Goal: Task Accomplishment & Management: Complete application form

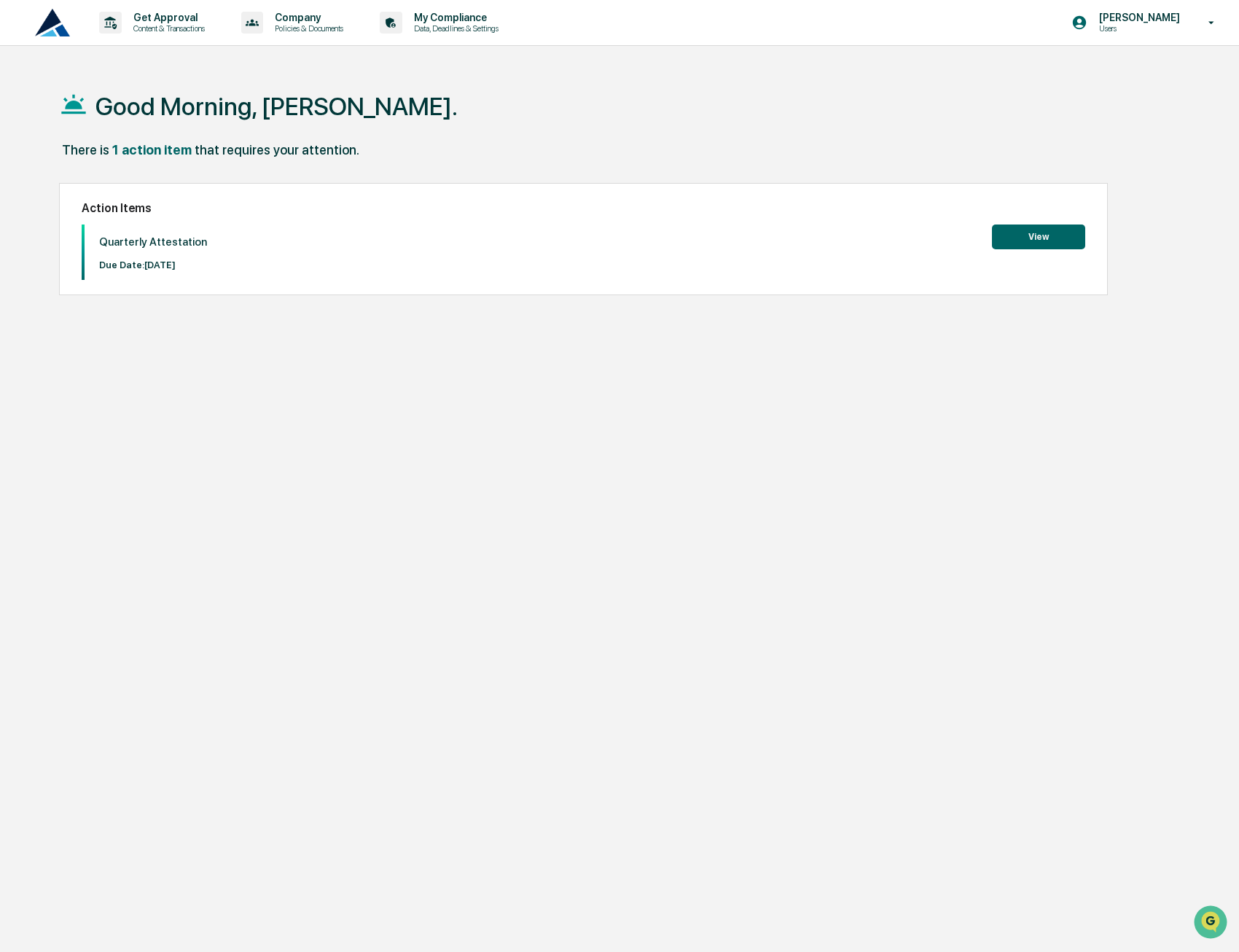
click at [1084, 234] on button "View" at bounding box center [1039, 237] width 93 height 25
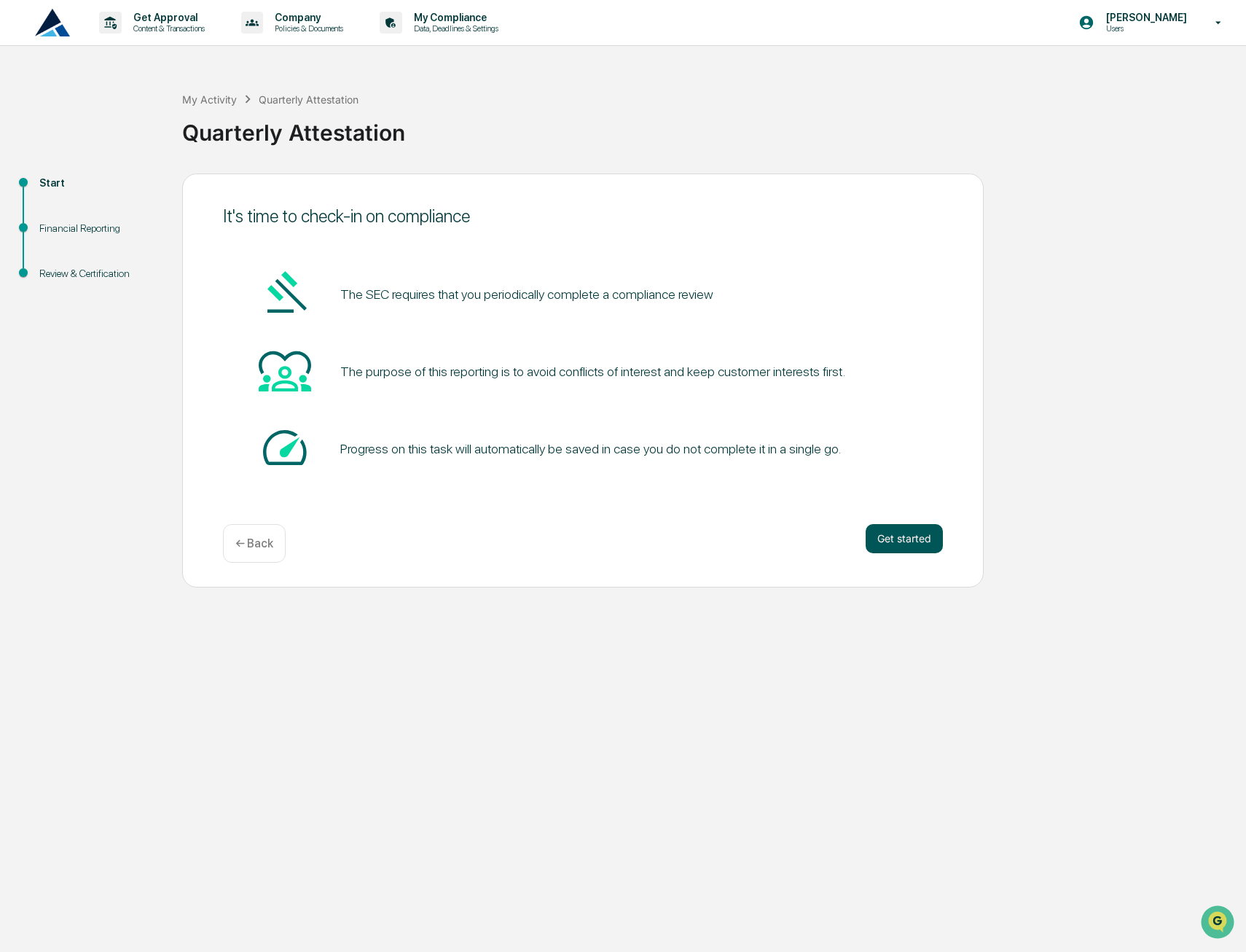
click at [896, 538] on button "Get started" at bounding box center [904, 538] width 77 height 29
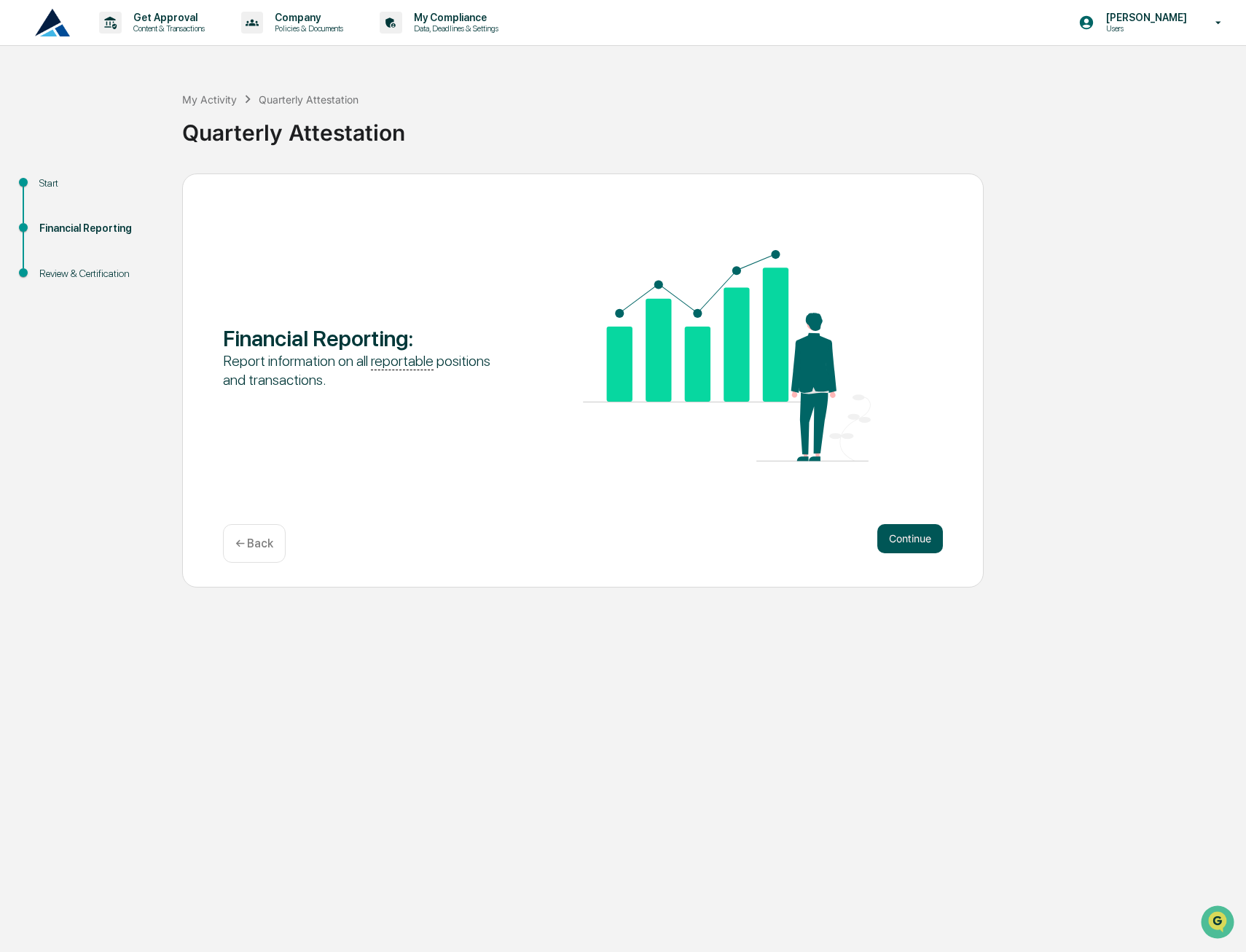
click at [907, 541] on button "Continue" at bounding box center [909, 538] width 66 height 29
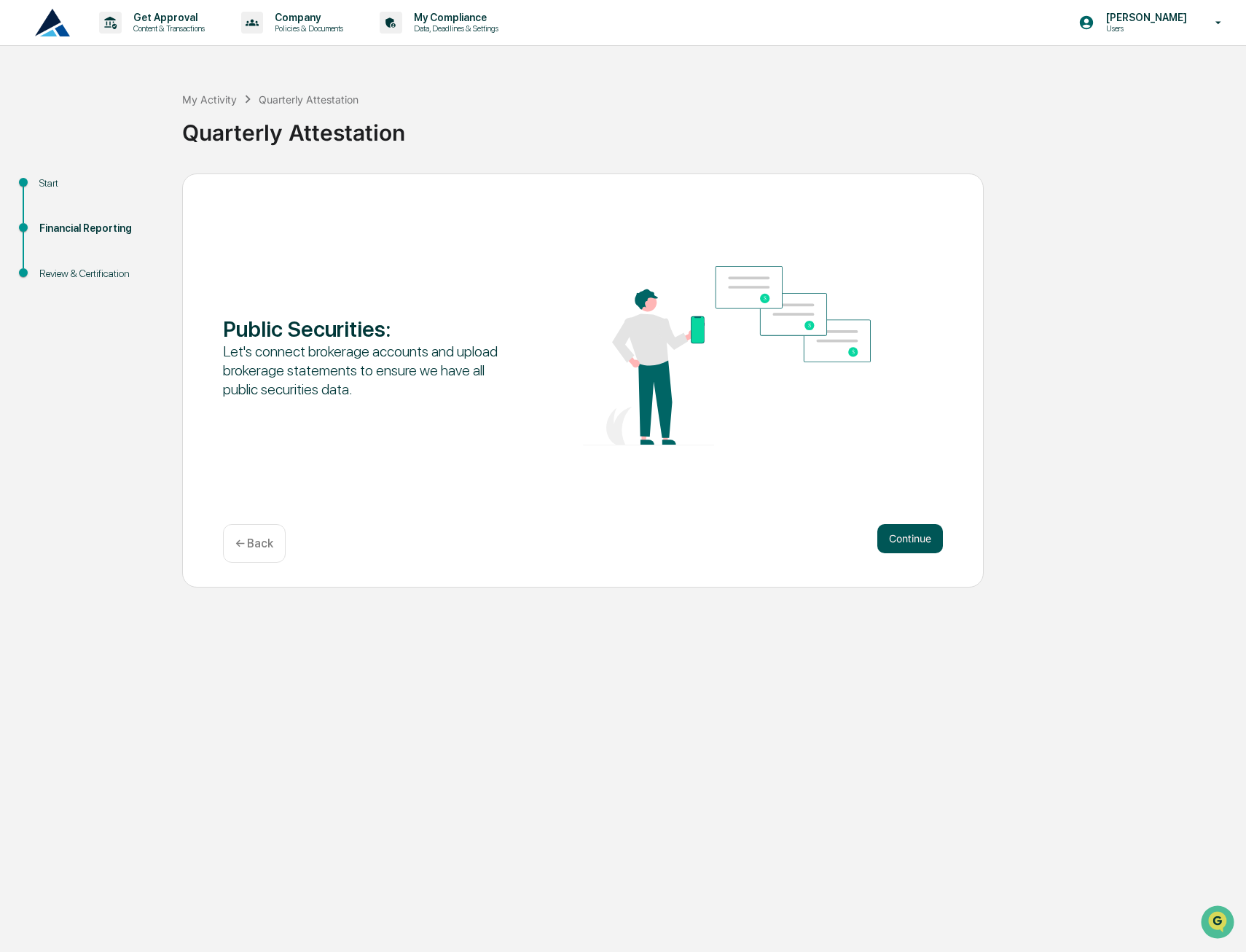
click at [900, 534] on button "Continue" at bounding box center [909, 538] width 66 height 29
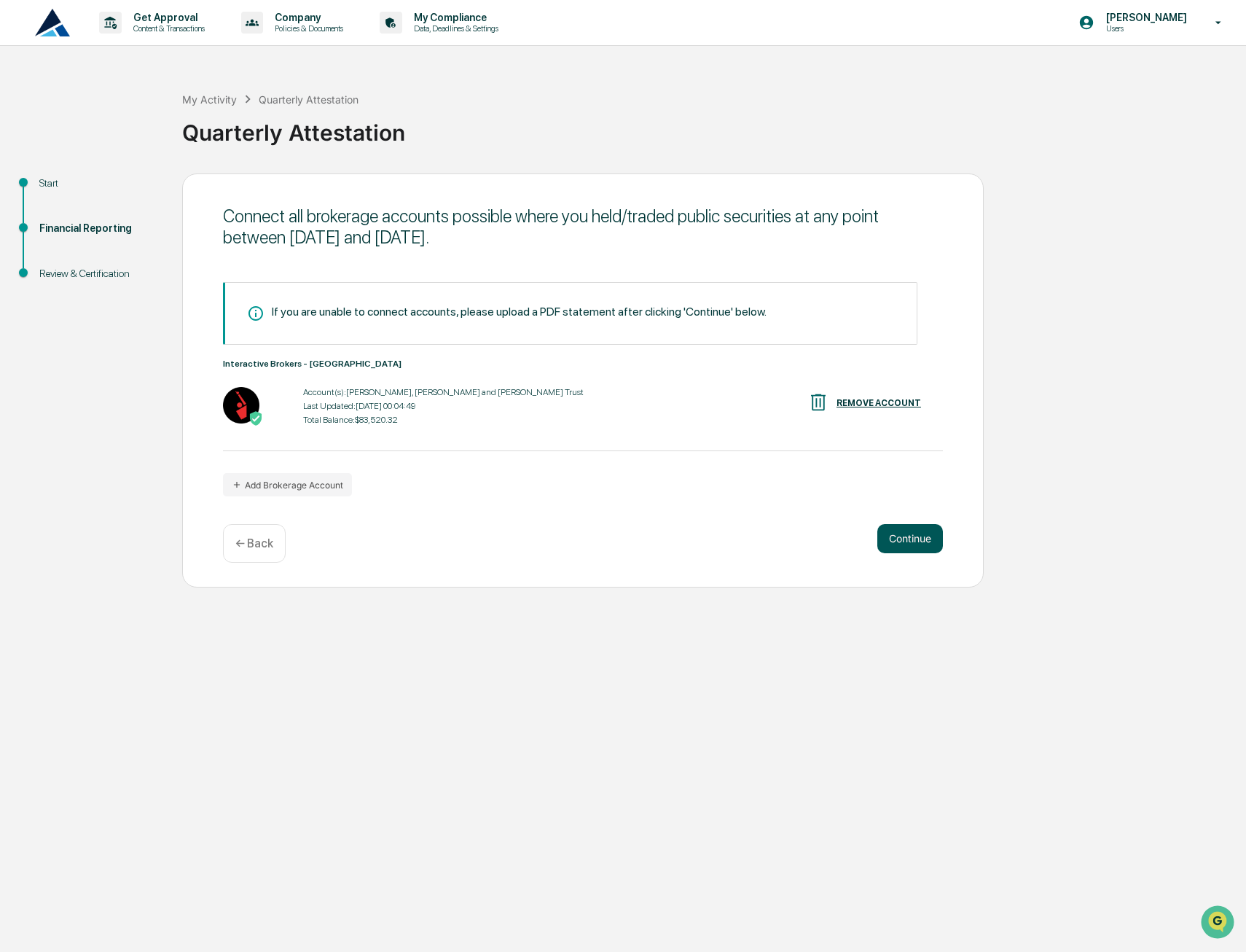
click at [909, 535] on button "Continue" at bounding box center [909, 538] width 66 height 29
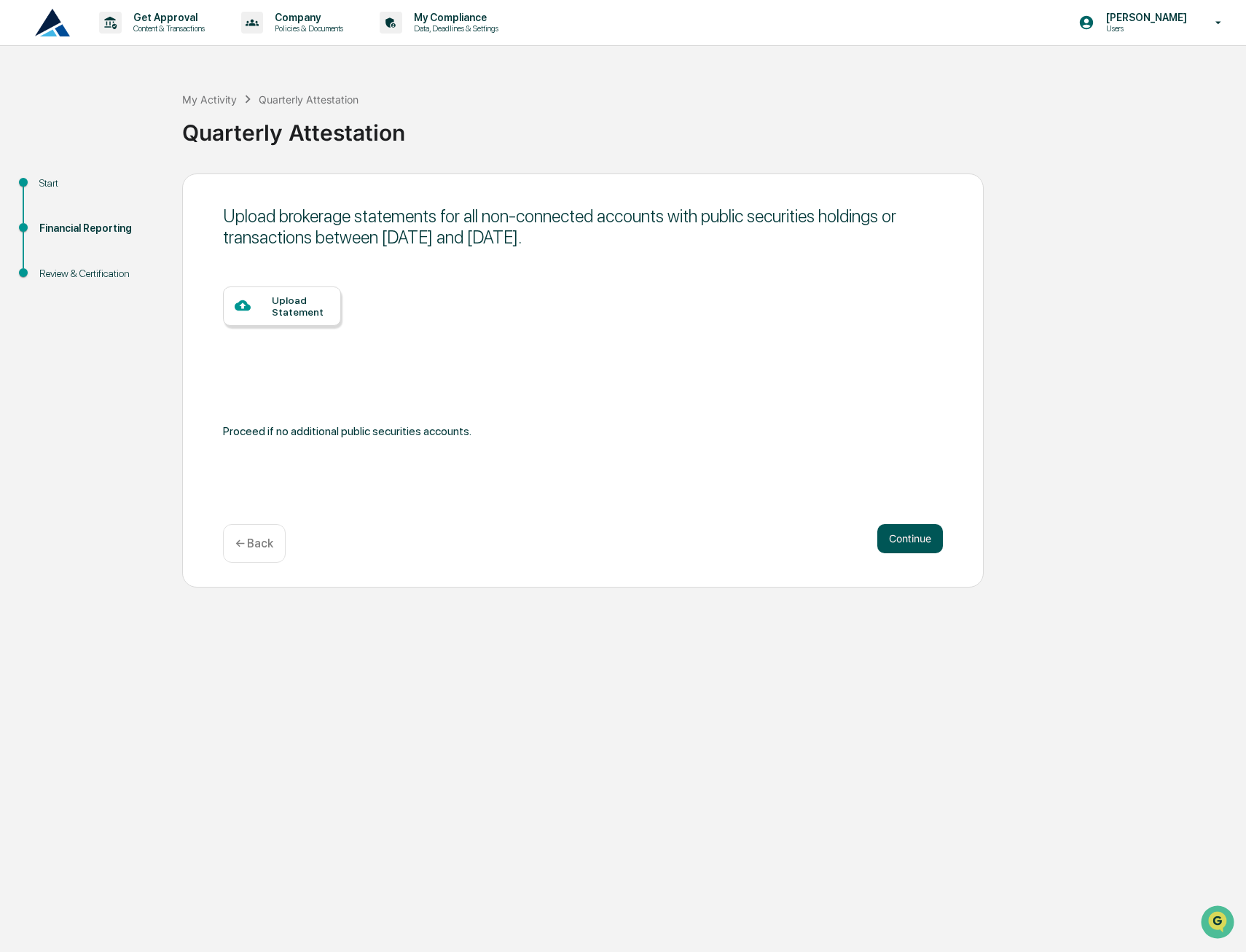
click at [906, 534] on button "Continue" at bounding box center [909, 538] width 66 height 29
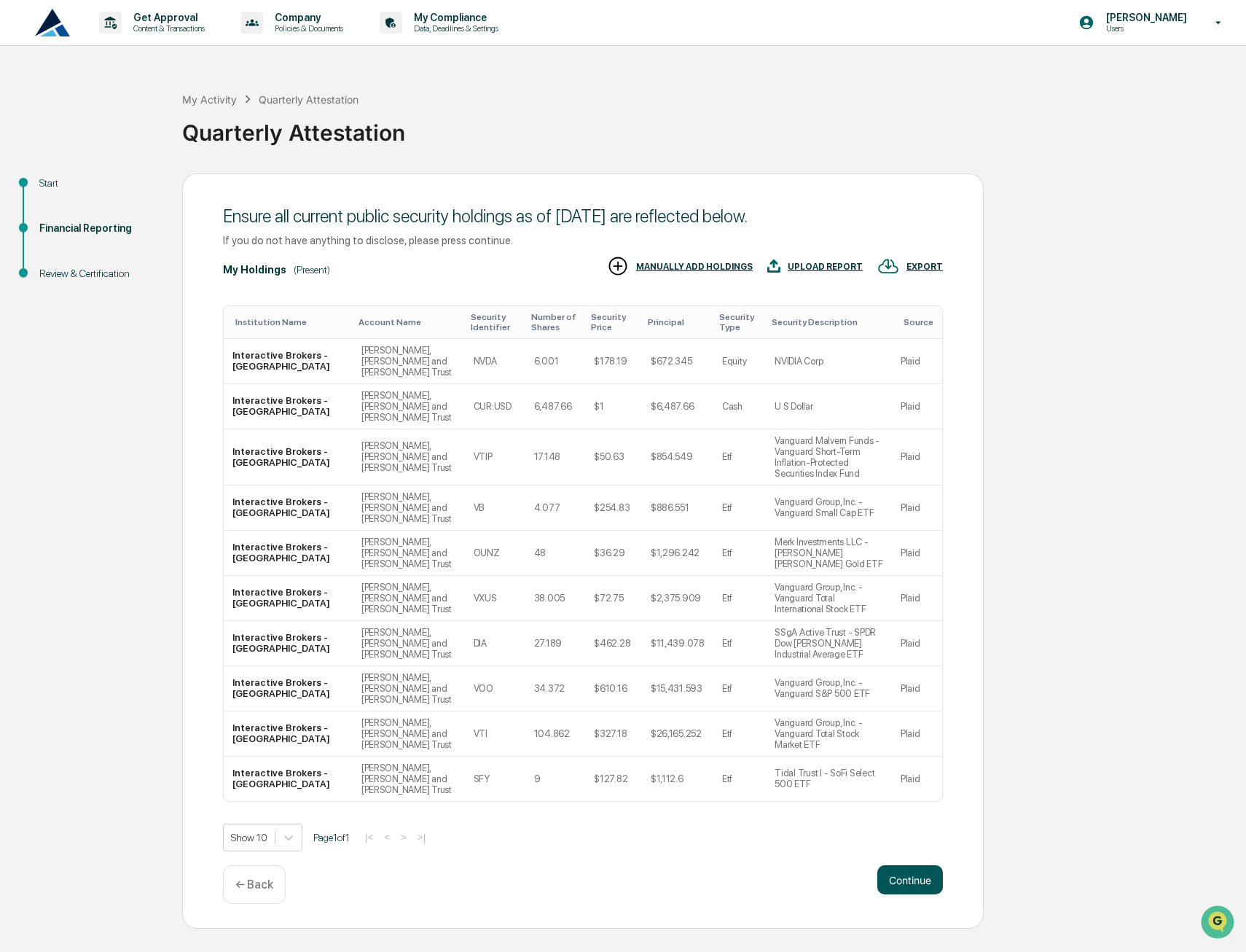
click at [888, 867] on button "Continue" at bounding box center [909, 879] width 66 height 29
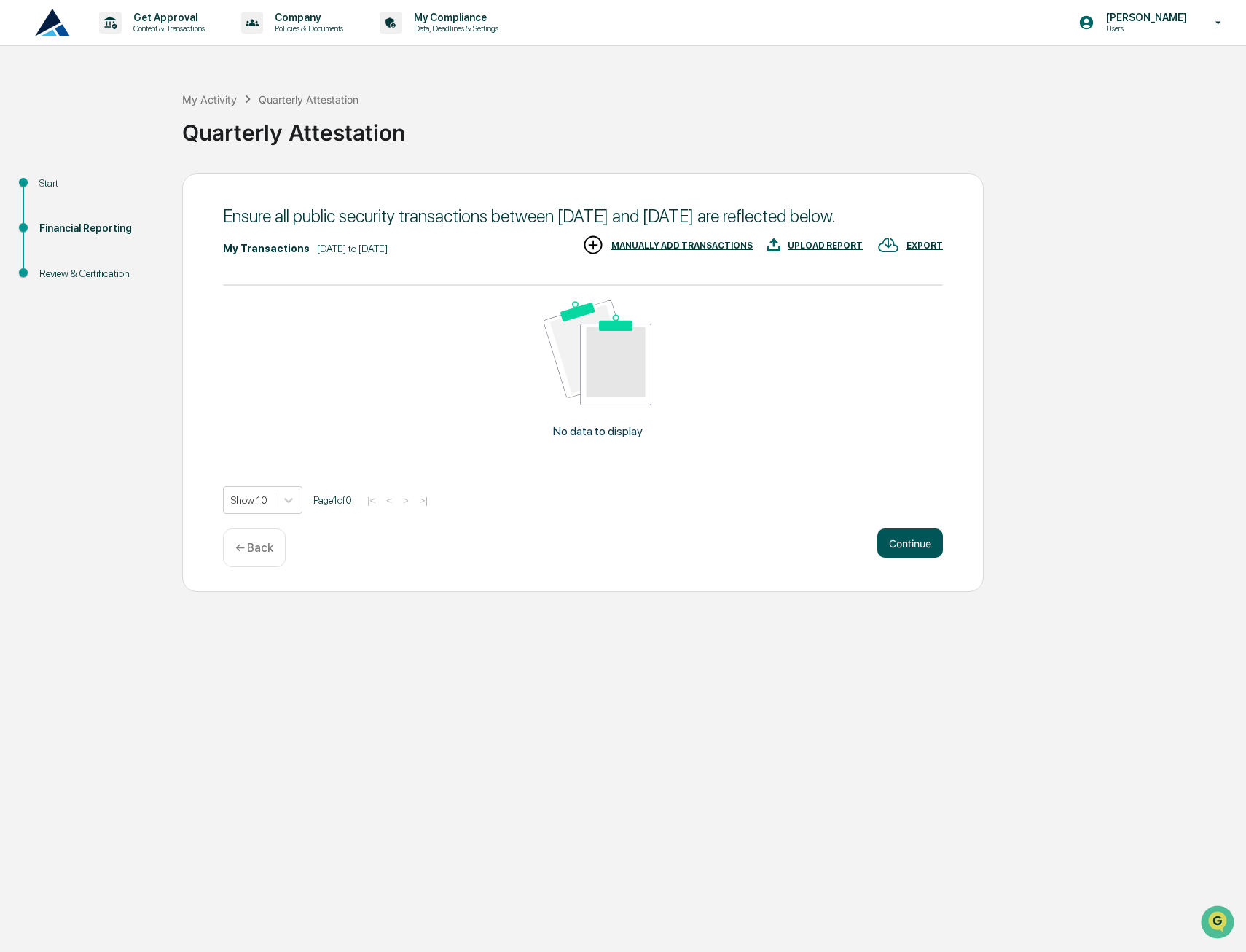
click at [911, 558] on button "Continue" at bounding box center [909, 542] width 66 height 29
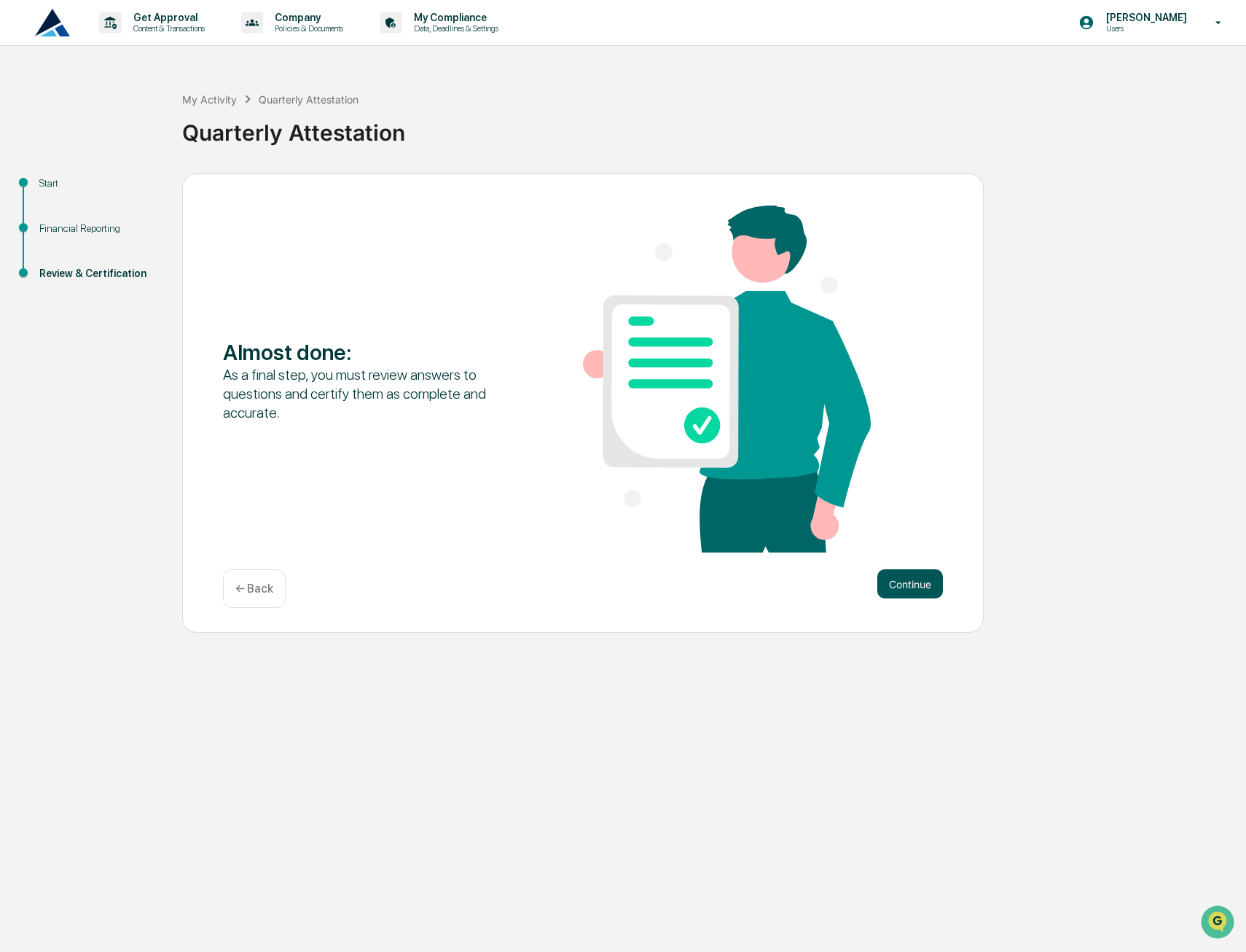
click at [889, 582] on button "Continue" at bounding box center [909, 584] width 66 height 29
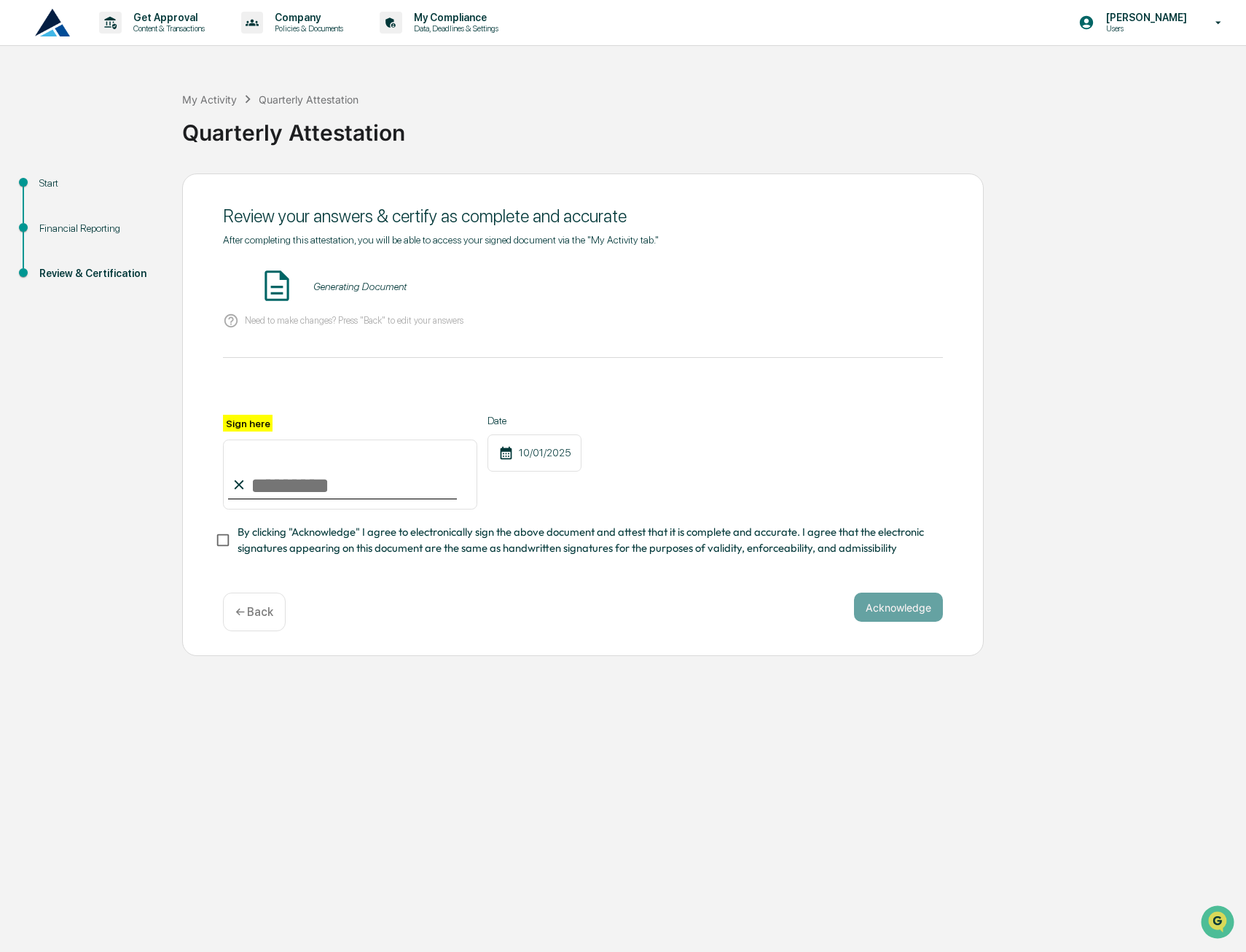
click at [278, 480] on input "Sign here" at bounding box center [350, 475] width 254 height 70
type input "**********"
click at [872, 616] on button "Acknowledge" at bounding box center [898, 607] width 89 height 29
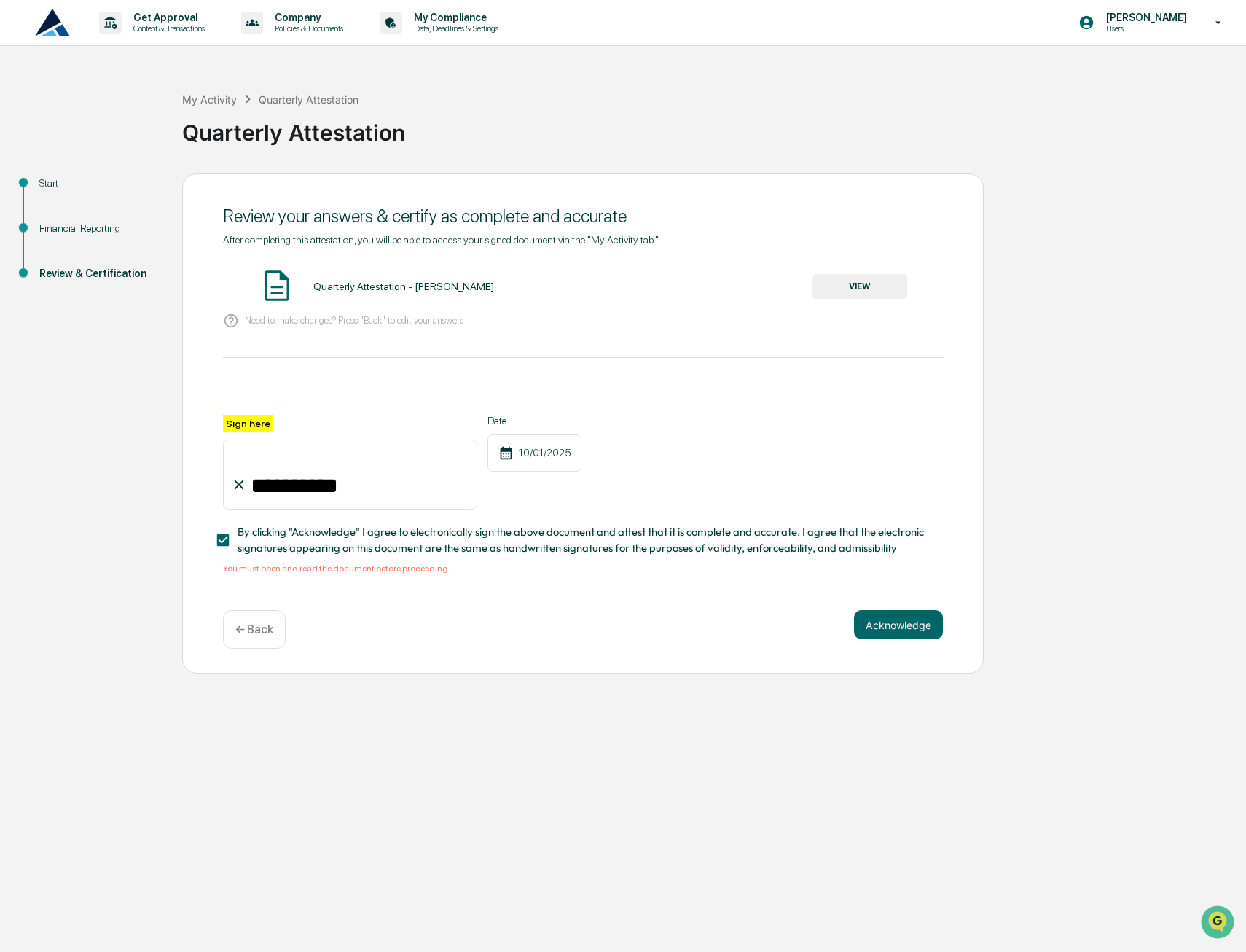
click at [842, 284] on button "VIEW" at bounding box center [859, 287] width 95 height 25
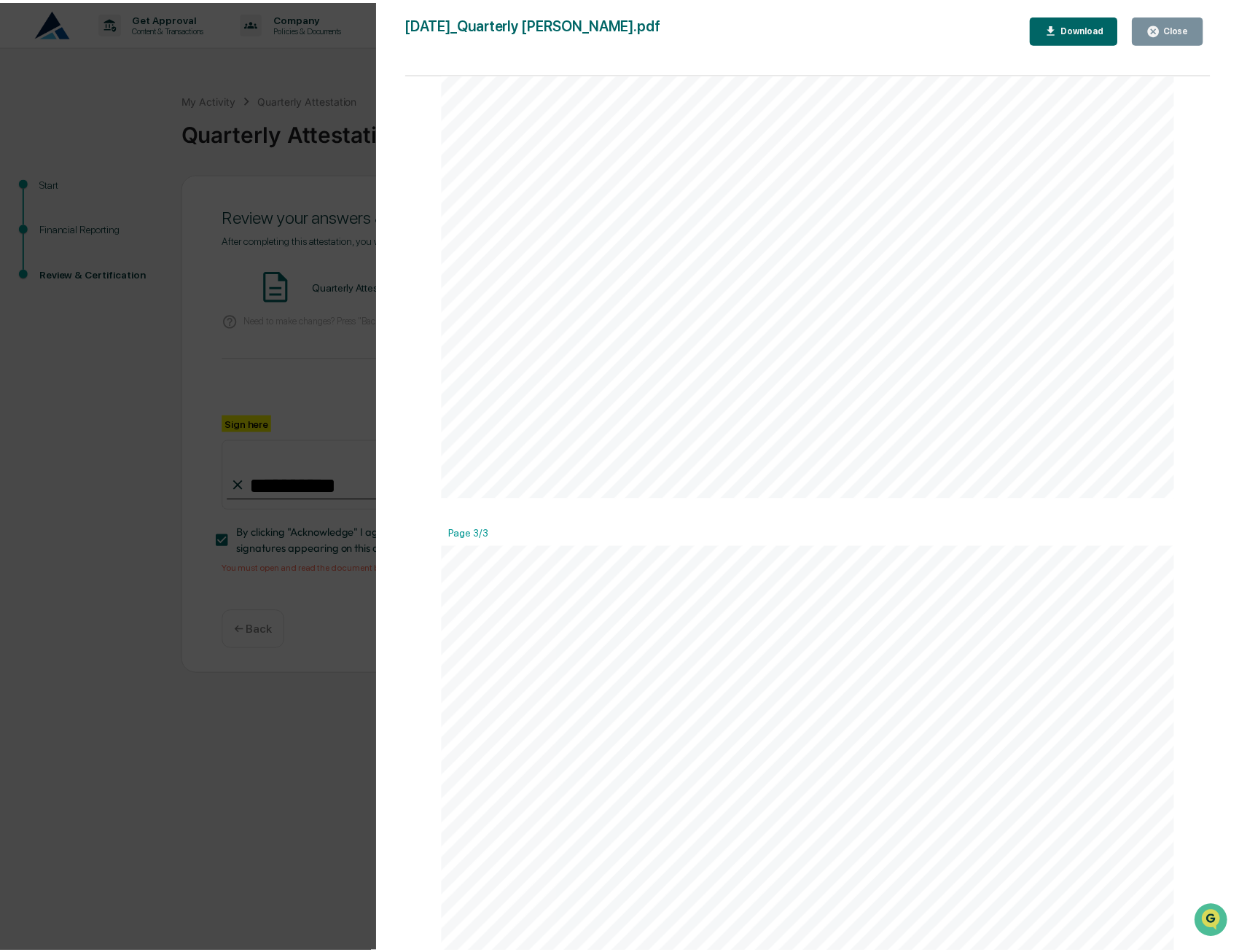
scroll to position [1576, 0]
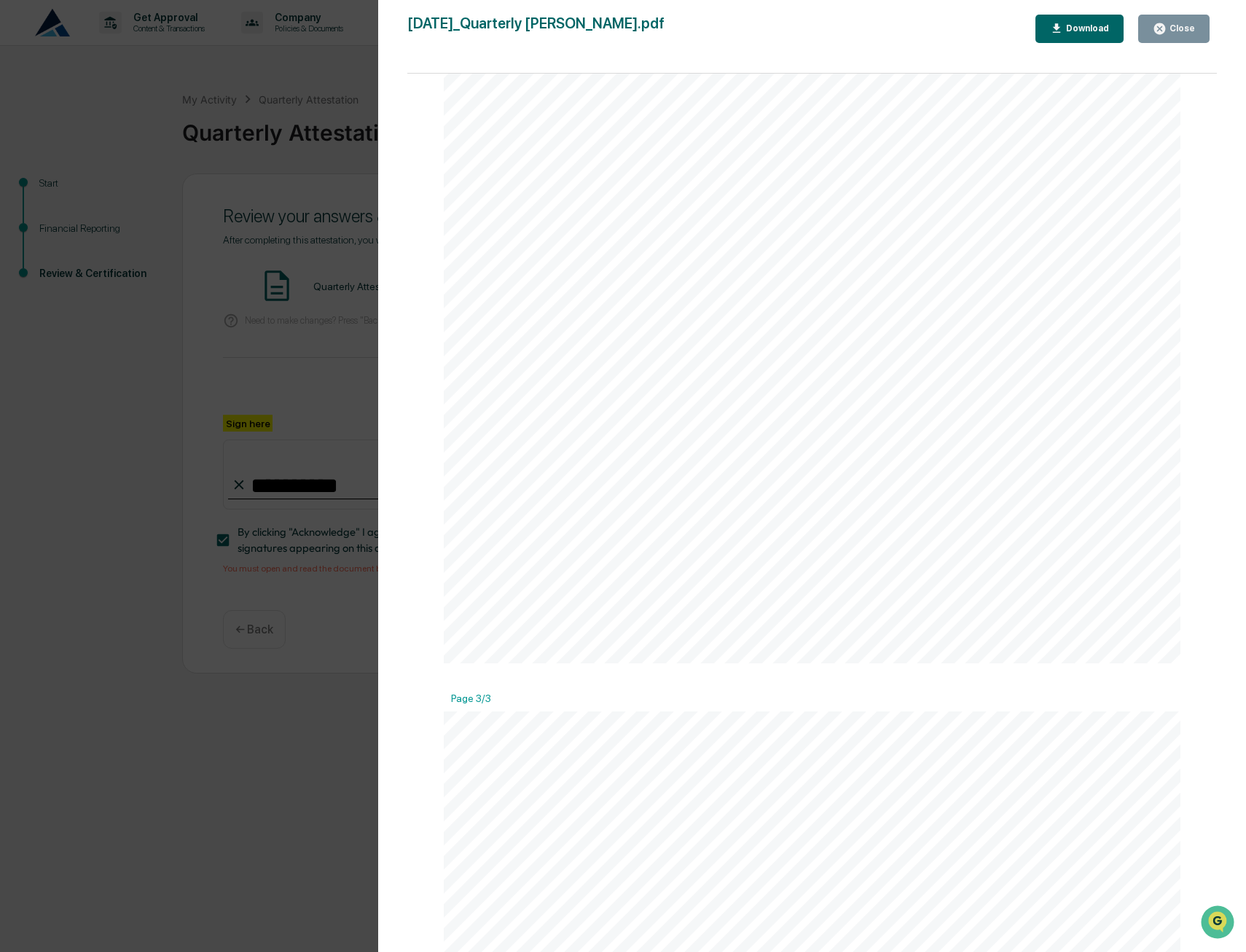
click at [1170, 32] on div "Close" at bounding box center [1180, 28] width 28 height 10
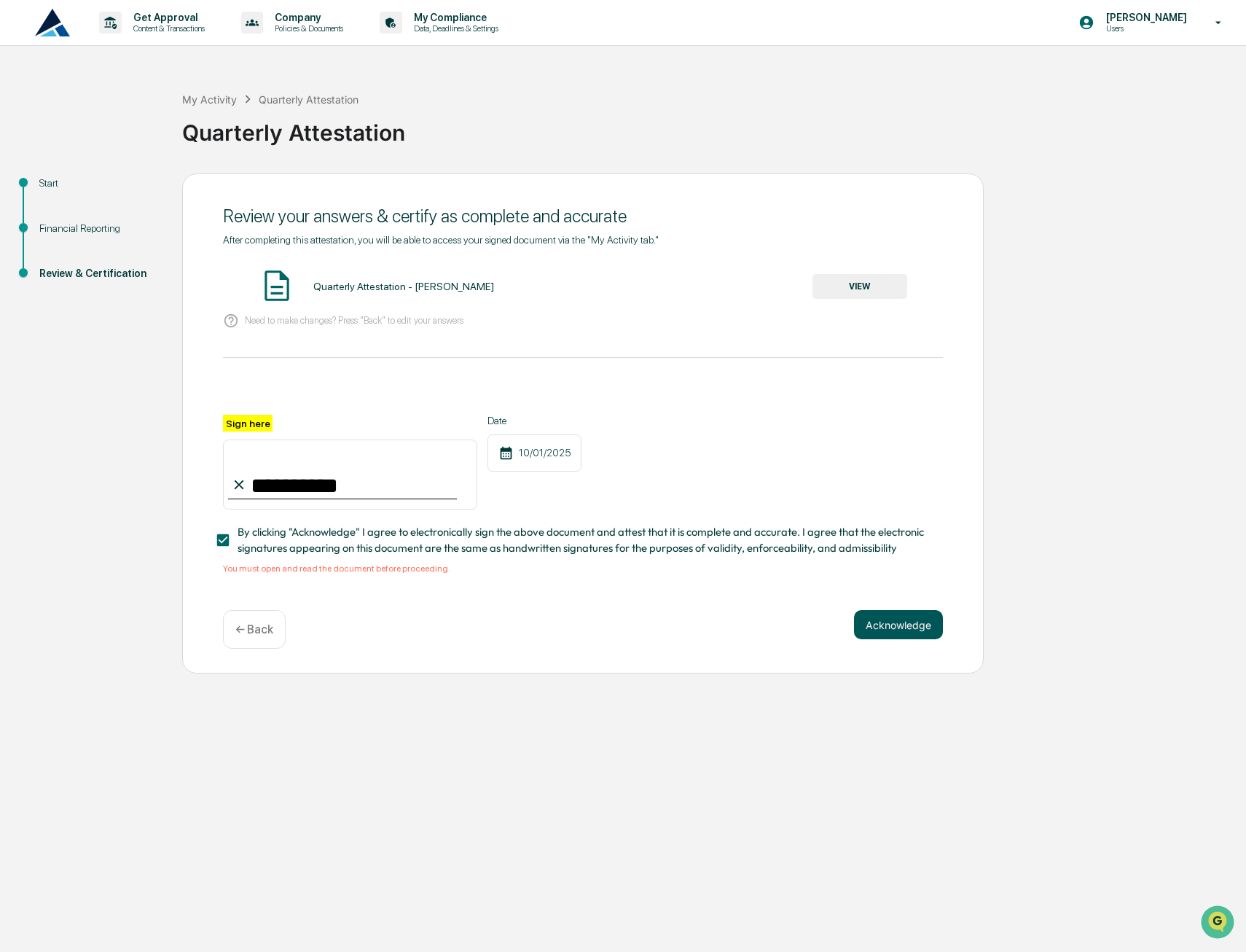
click at [900, 630] on button "Acknowledge" at bounding box center [898, 624] width 89 height 29
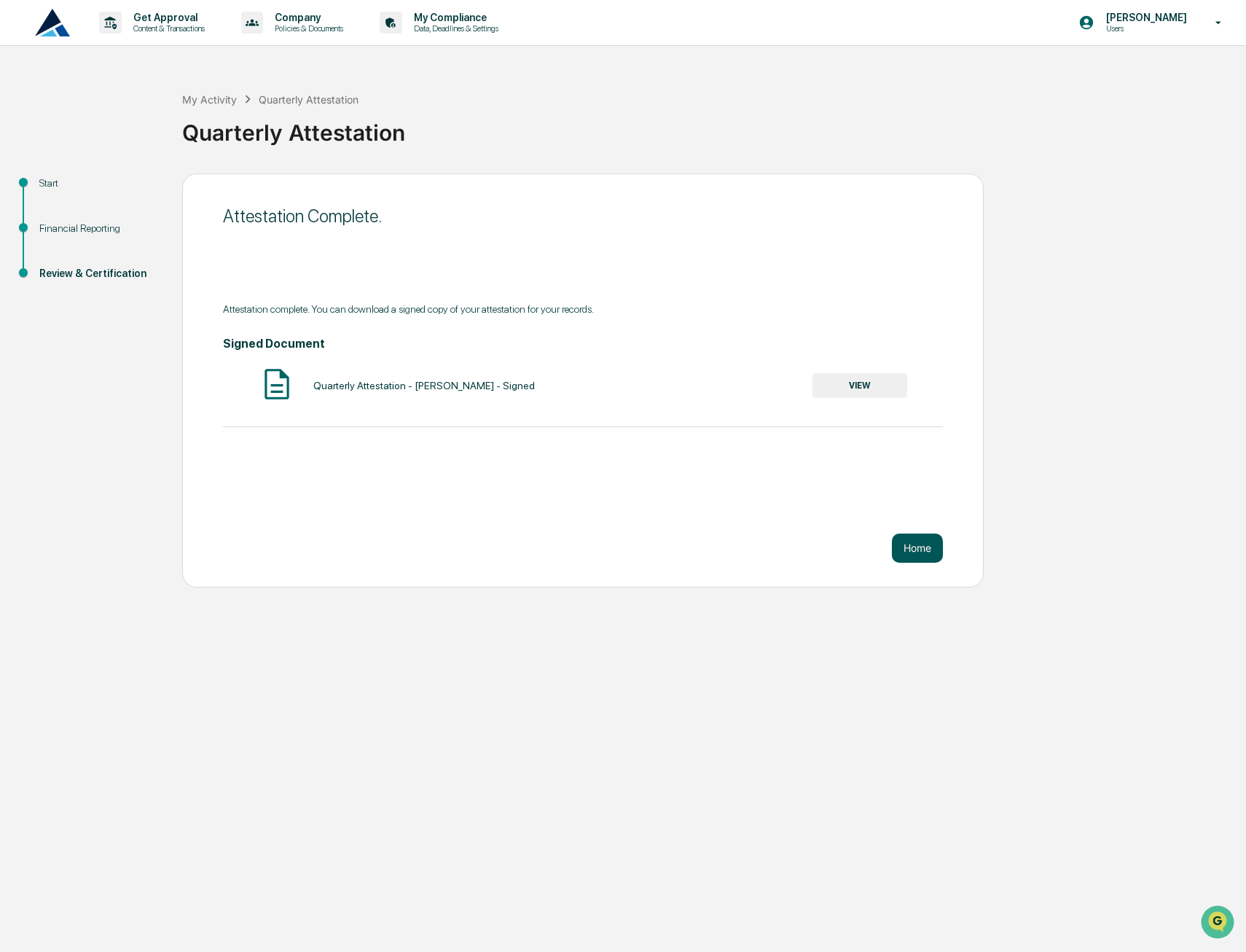
click at [889, 548] on div "Home" at bounding box center [583, 548] width 720 height 29
click at [897, 549] on button "Home" at bounding box center [917, 548] width 51 height 29
